Goal: Find specific page/section: Find specific page/section

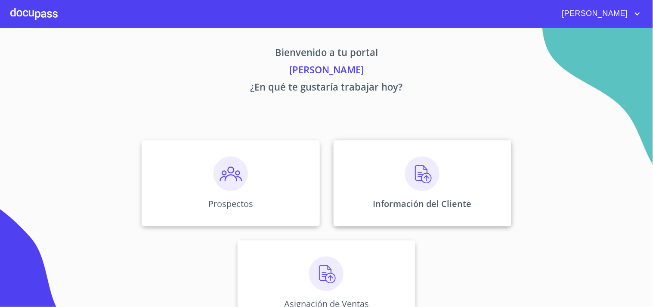
click at [425, 173] on img at bounding box center [422, 173] width 34 height 34
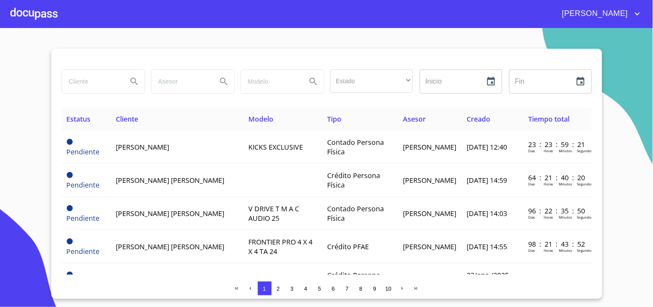
click at [204, 115] on th "Cliente" at bounding box center [177, 118] width 133 height 23
click at [278, 291] on span "2" at bounding box center [278, 288] width 7 height 7
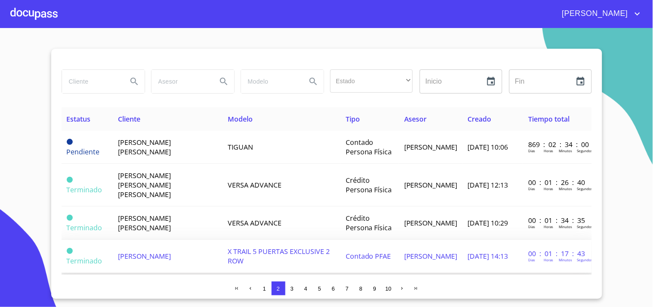
click at [141, 251] on span "[PERSON_NAME]" at bounding box center [144, 255] width 53 height 9
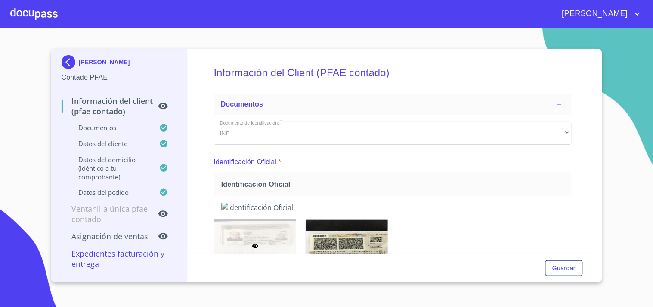
click at [597, 247] on div "[PERSON_NAME] Contado PFAE Información del Client (PFAE contado) Documentos Dat…" at bounding box center [326, 165] width 551 height 233
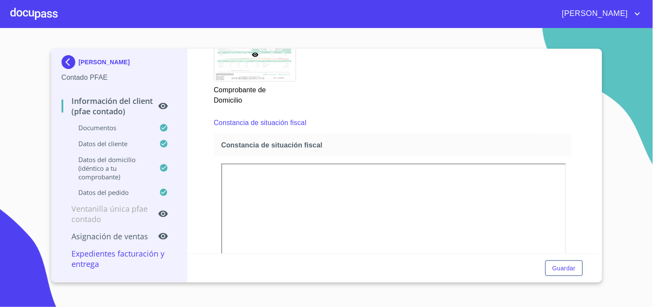
scroll to position [563, 0]
